Goal: Information Seeking & Learning: Find specific fact

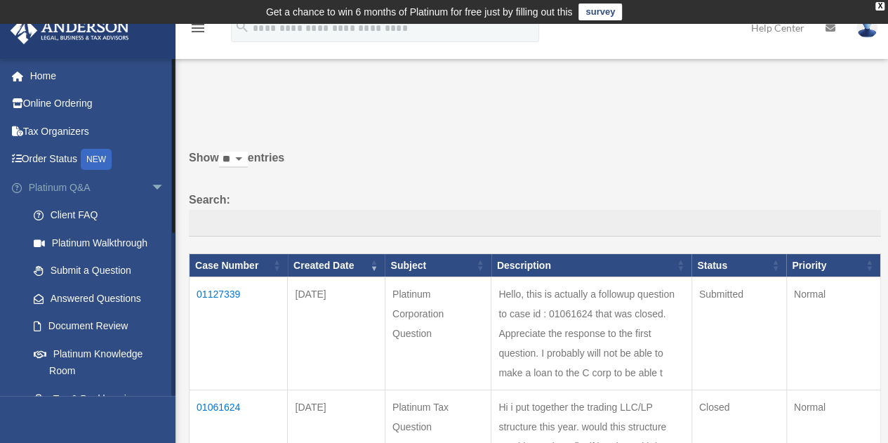
click at [50, 191] on link "Platinum Q&A arrow_drop_down" at bounding box center [98, 187] width 176 height 28
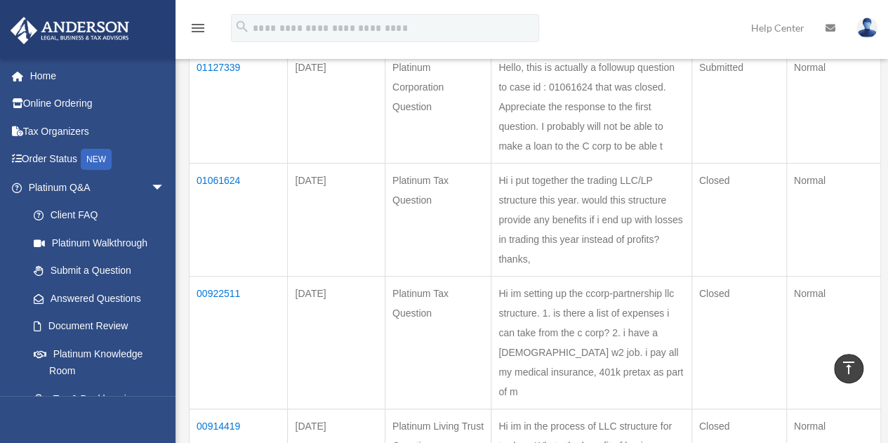
scroll to position [70, 0]
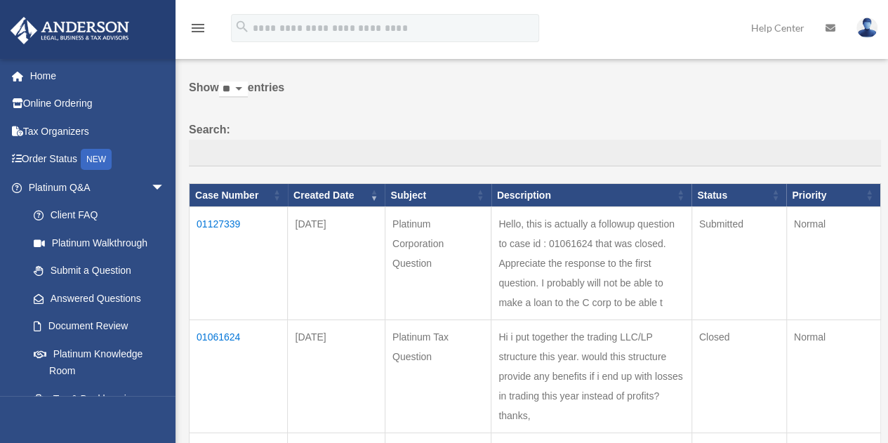
click at [610, 291] on td "Hello, this is actually a followup question to case id : 01061624 that was clos…" at bounding box center [591, 263] width 200 height 113
click at [85, 238] on link "Platinum Walkthrough" at bounding box center [103, 243] width 166 height 28
click at [76, 274] on link "Submit a Question" at bounding box center [103, 271] width 166 height 28
click at [91, 299] on link "Answered Questions" at bounding box center [103, 298] width 166 height 28
